Goal: Find specific page/section: Find specific page/section

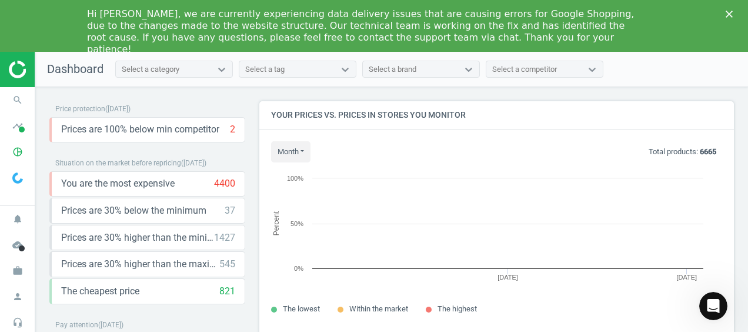
scroll to position [250, 483]
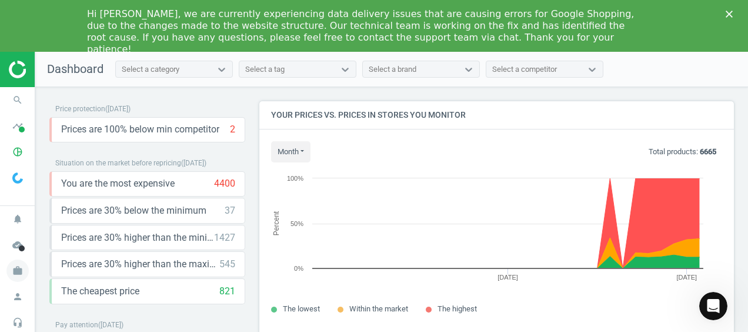
click at [12, 279] on icon "work" at bounding box center [17, 270] width 22 height 22
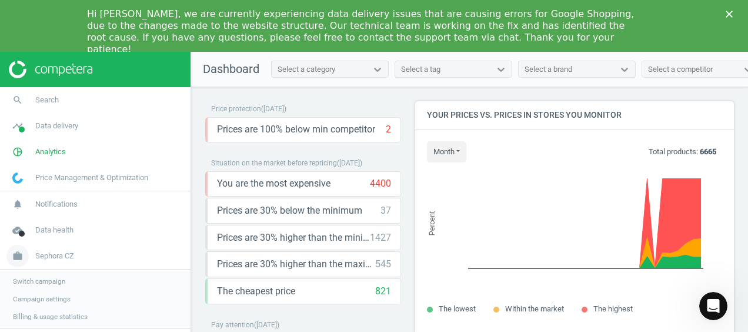
scroll to position [0, 0]
click at [33, 256] on span "work" at bounding box center [17, 256] width 35 height 26
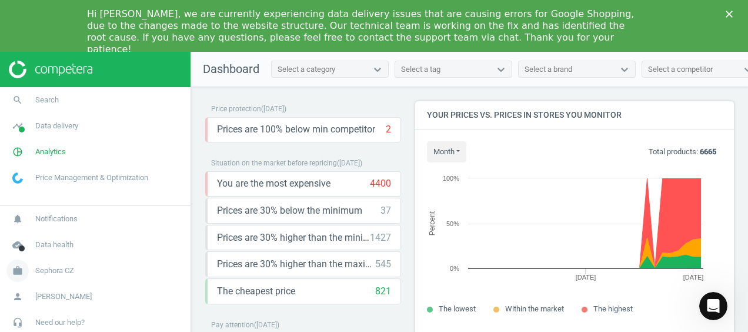
click at [14, 275] on icon "work" at bounding box center [17, 270] width 22 height 22
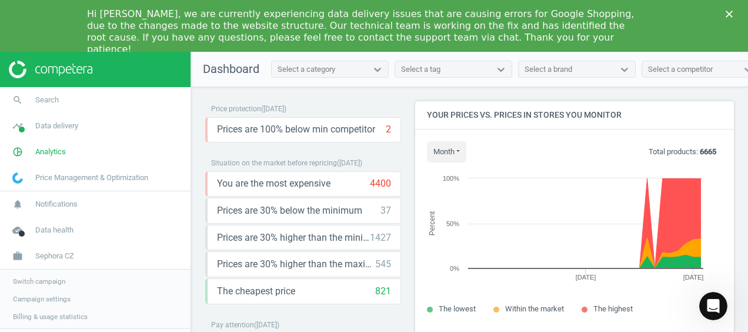
click at [38, 280] on span "Switch campaign" at bounding box center [39, 280] width 52 height 9
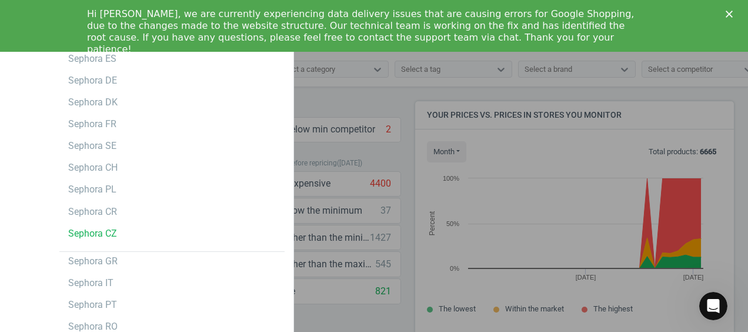
scroll to position [6, 0]
click at [99, 215] on div "Sephora CR" at bounding box center [92, 212] width 49 height 13
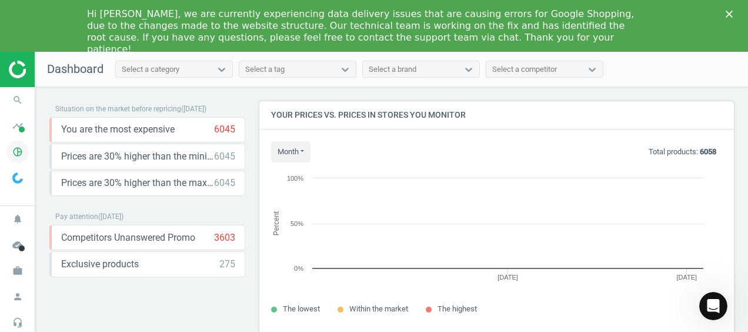
scroll to position [288, 483]
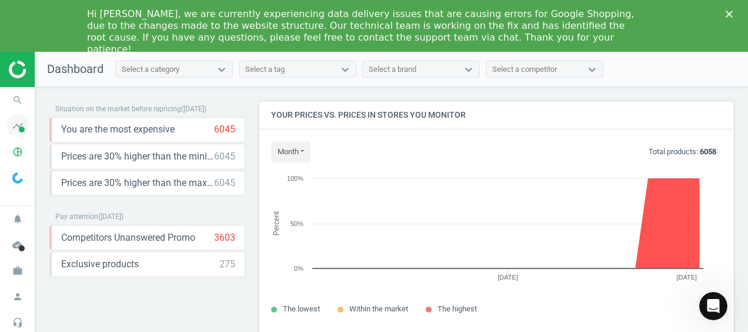
click at [18, 120] on icon "timeline" at bounding box center [17, 126] width 22 height 22
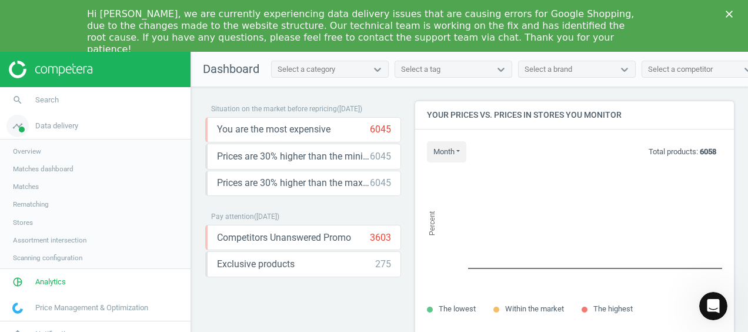
scroll to position [6, 6]
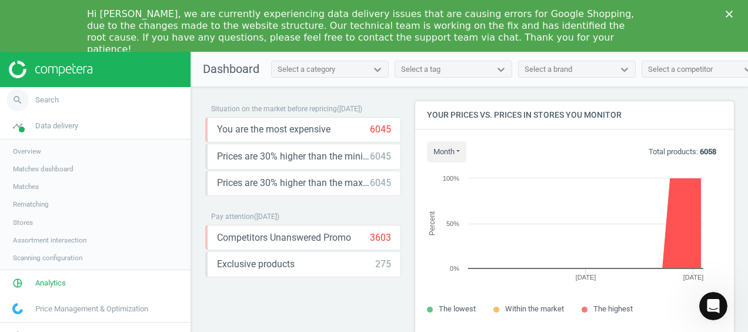
click at [18, 109] on icon "search" at bounding box center [17, 100] width 22 height 22
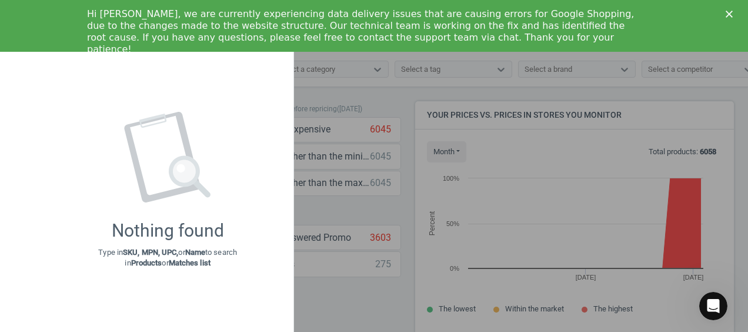
click at [340, 177] on div at bounding box center [374, 166] width 748 height 332
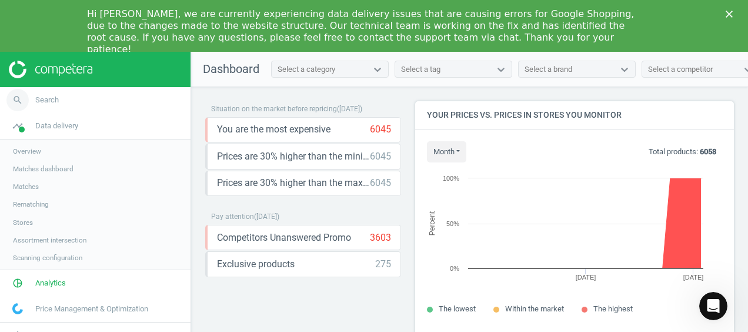
click at [6, 103] on span "search" at bounding box center [17, 100] width 35 height 26
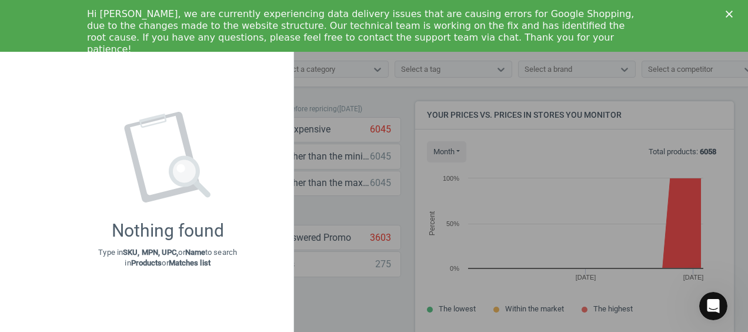
click at [731, 15] on icon "Close" at bounding box center [728, 14] width 7 height 7
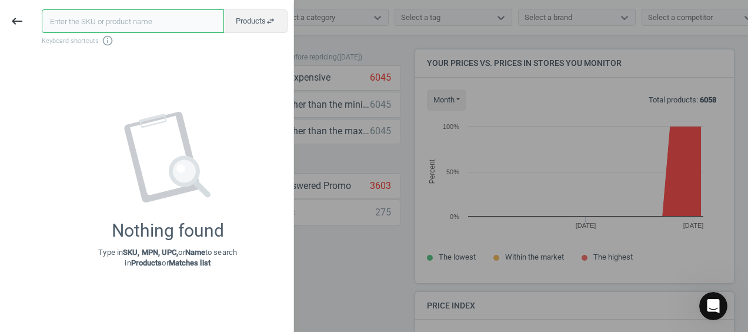
click at [115, 20] on input "text" at bounding box center [133, 21] width 182 height 24
paste input "0760396"
type input "0760396"
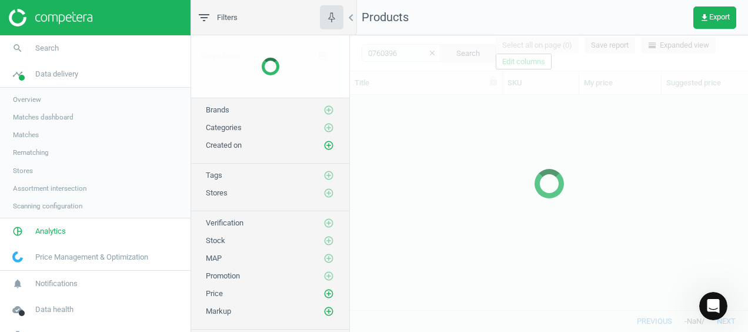
scroll to position [197, 389]
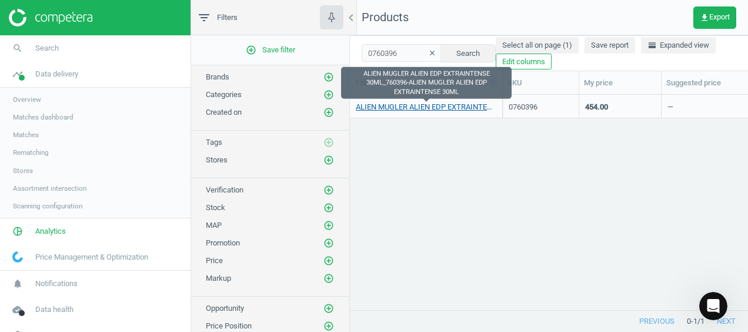
click at [410, 103] on link "ALIEN MUGLER ALIEN EDP EXTRAINTENSE 30ML_760396-ALIEN MUGLER ALIEN EDP EXTRAINT…" at bounding box center [426, 107] width 140 height 11
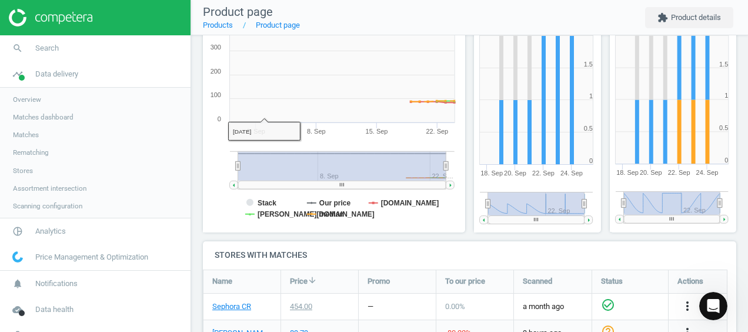
scroll to position [296, 0]
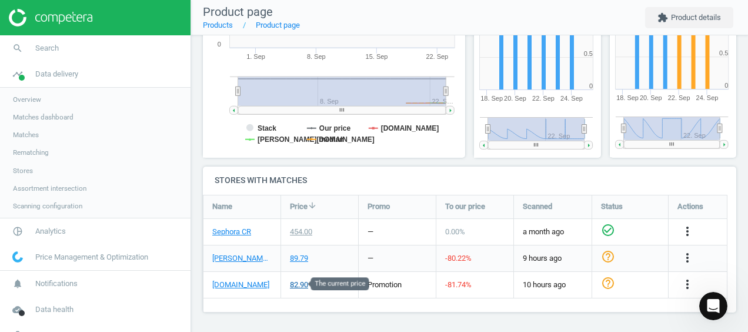
click at [297, 285] on div "82.90" at bounding box center [299, 284] width 18 height 11
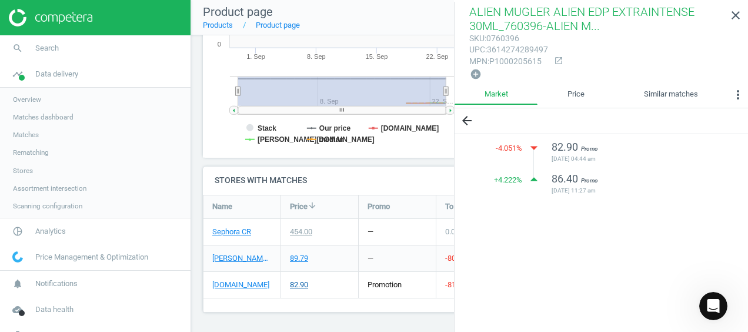
click at [297, 285] on div "82.90" at bounding box center [299, 284] width 18 height 11
click at [235, 282] on link "notino.hr" at bounding box center [240, 284] width 57 height 11
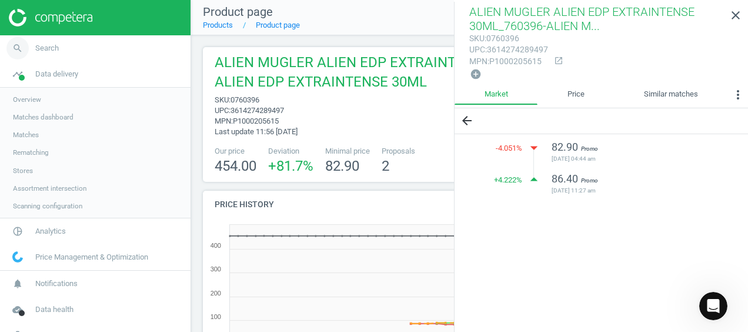
click at [36, 46] on span "Search" at bounding box center [47, 48] width 24 height 11
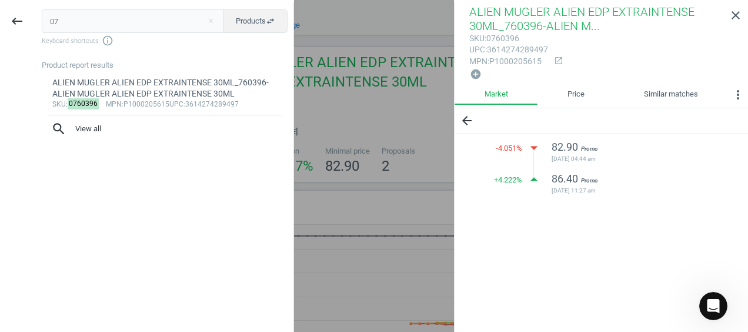
type input "0"
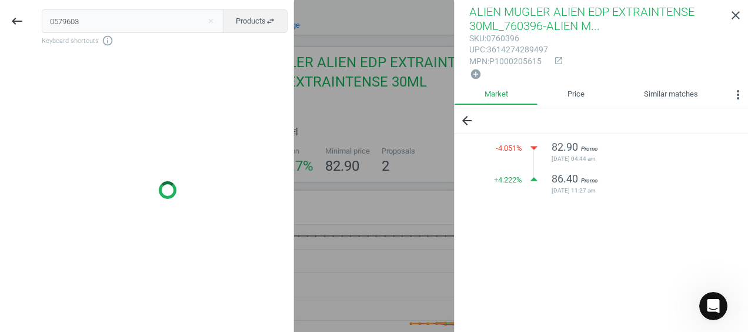
type input "0579603"
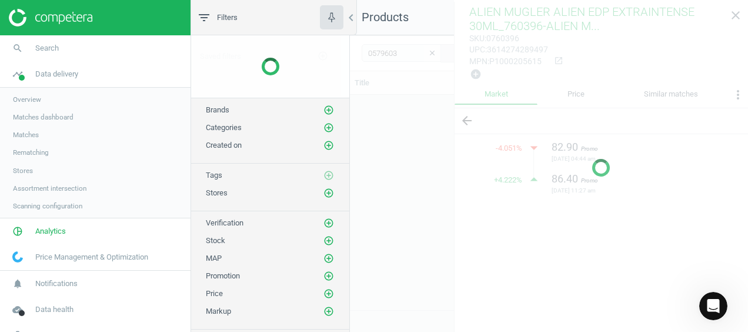
scroll to position [197, 389]
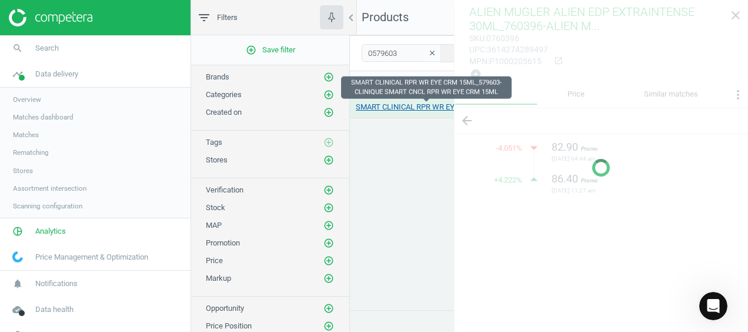
click at [400, 109] on link "SMART CLINICAL RPR WR EYE CRM 15ML_579603-CLINIQUE SMART CNCL RPR WR EYE CRM 15…" at bounding box center [426, 107] width 140 height 11
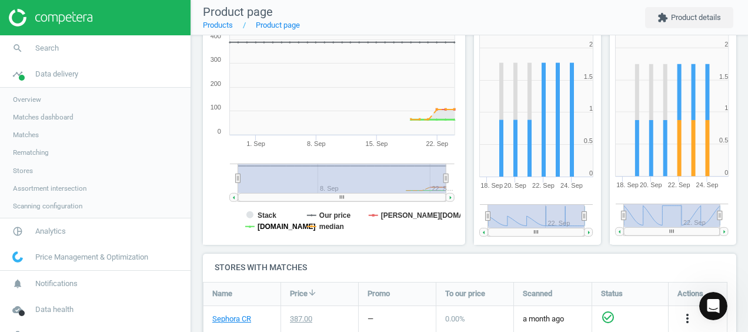
scroll to position [296, 0]
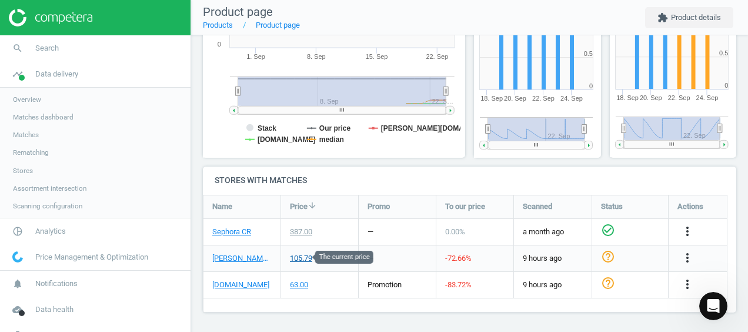
click at [300, 255] on div "105.79" at bounding box center [301, 258] width 22 height 11
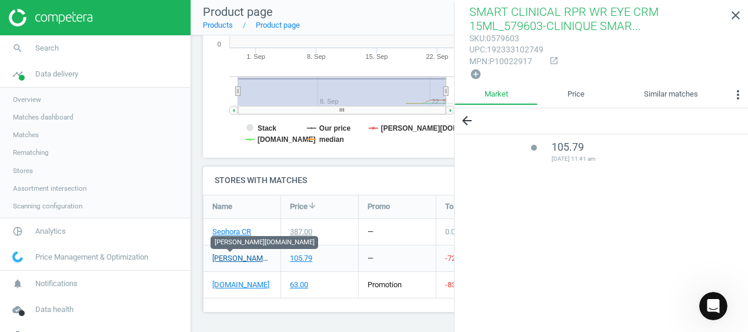
click at [243, 253] on link "douglas.hr" at bounding box center [241, 258] width 59 height 11
